Goal: Task Accomplishment & Management: Complete application form

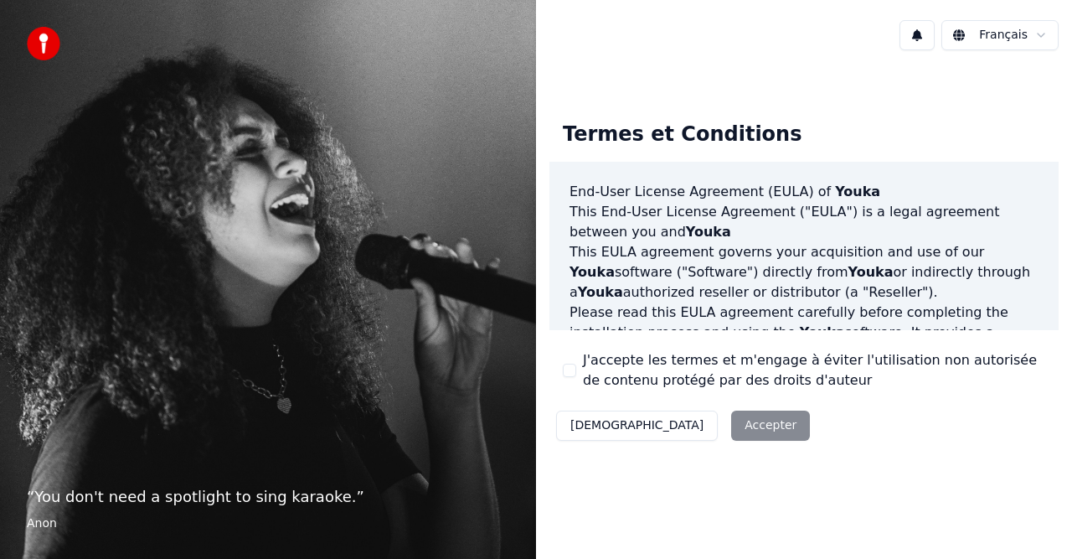
click at [681, 432] on div "Décliner Accepter" at bounding box center [682, 426] width 267 height 44
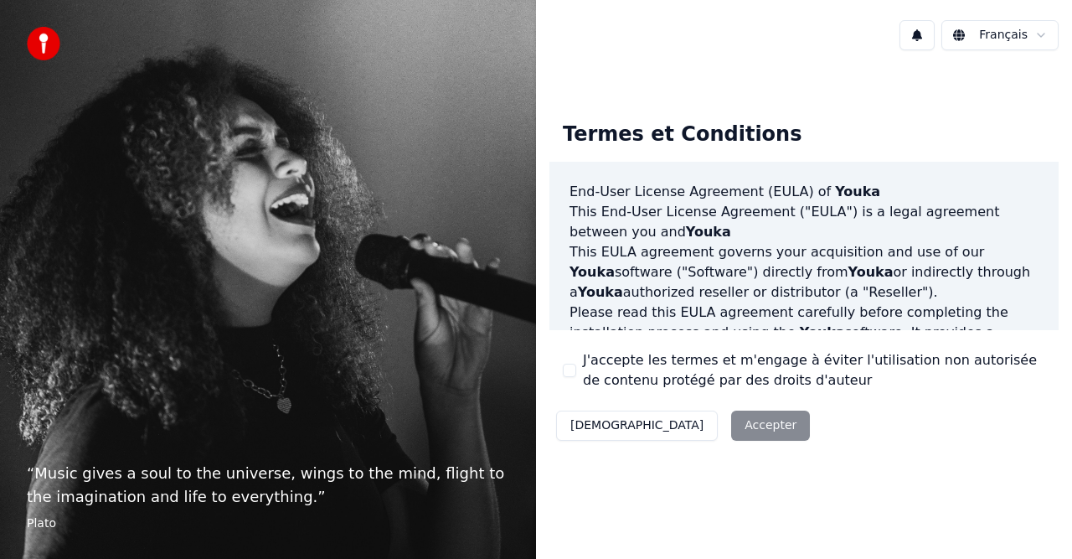
click at [563, 363] on div "J'accepte les termes et m'engage à éviter l'utilisation non autorisée de conten…" at bounding box center [804, 370] width 482 height 40
click at [569, 369] on button "J'accepte les termes et m'engage à éviter l'utilisation non autorisée de conten…" at bounding box center [569, 369] width 13 height 13
click at [731, 437] on button "Accepter" at bounding box center [770, 425] width 79 height 30
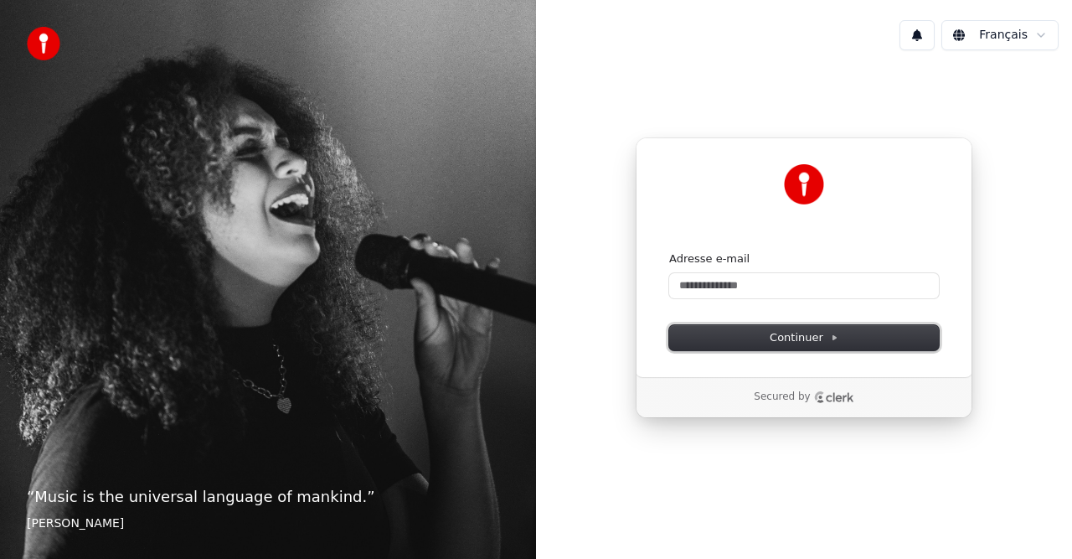
click at [769, 337] on button "Continuer" at bounding box center [804, 337] width 270 height 25
click at [647, 424] on div "Continuer avec Google ou Adresse e-mail Continuer Secured by" at bounding box center [804, 278] width 536 height 428
